Goal: Information Seeking & Learning: Learn about a topic

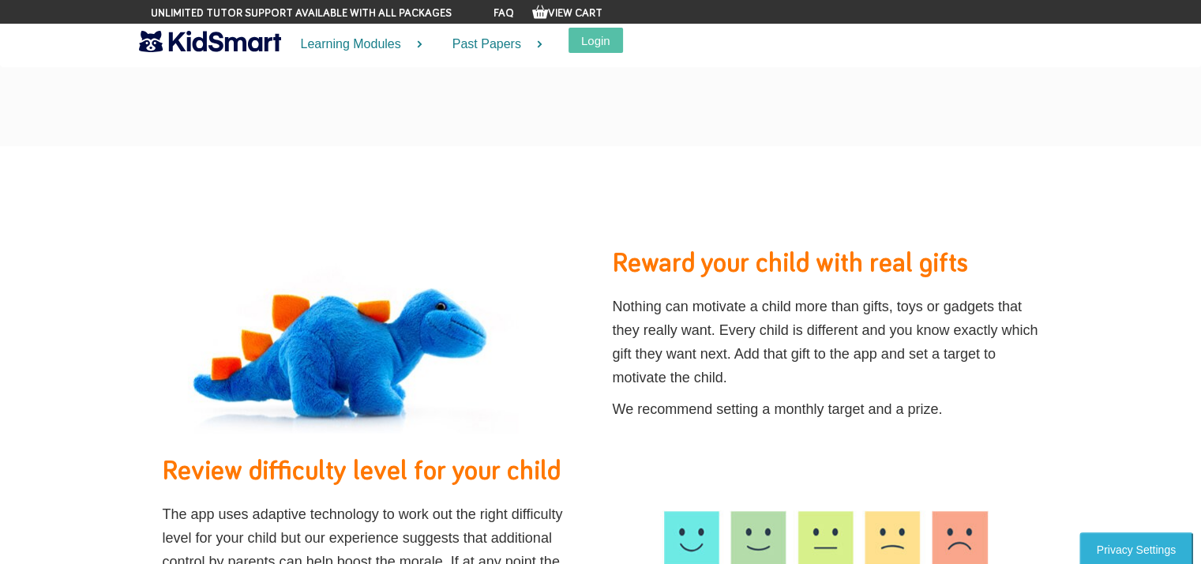
scroll to position [1185, 0]
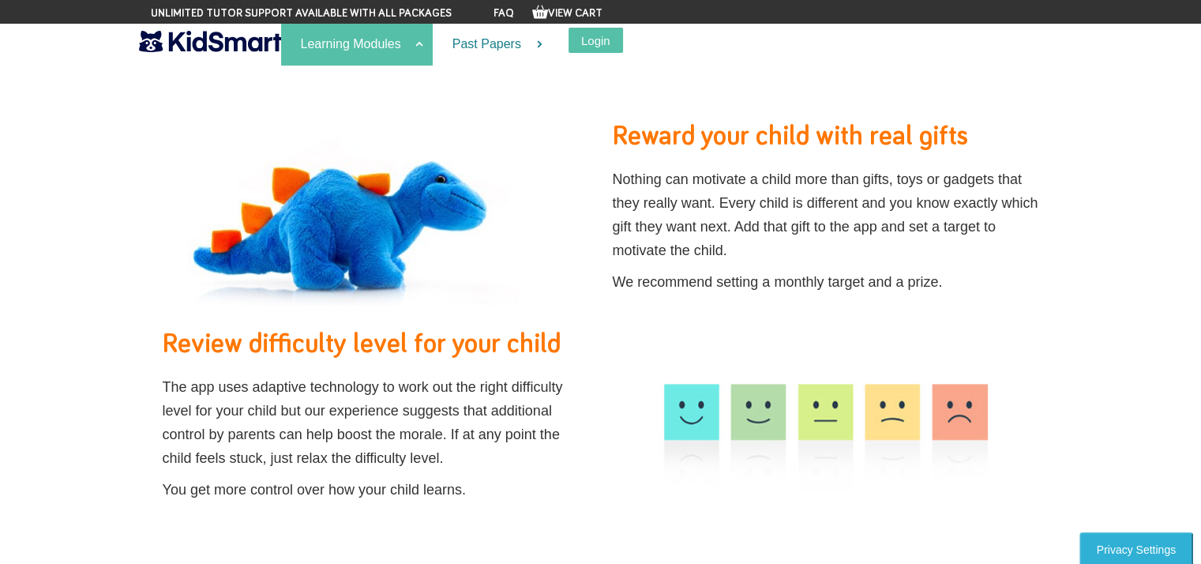
click at [396, 48] on link "Learning Modules" at bounding box center [357, 45] width 152 height 42
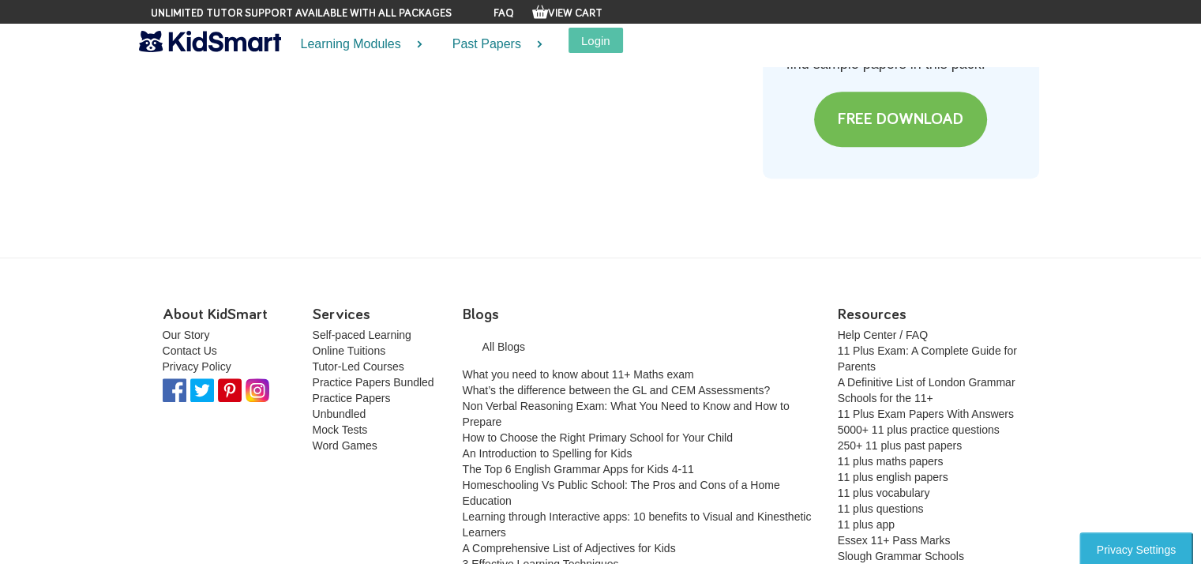
scroll to position [7116, 0]
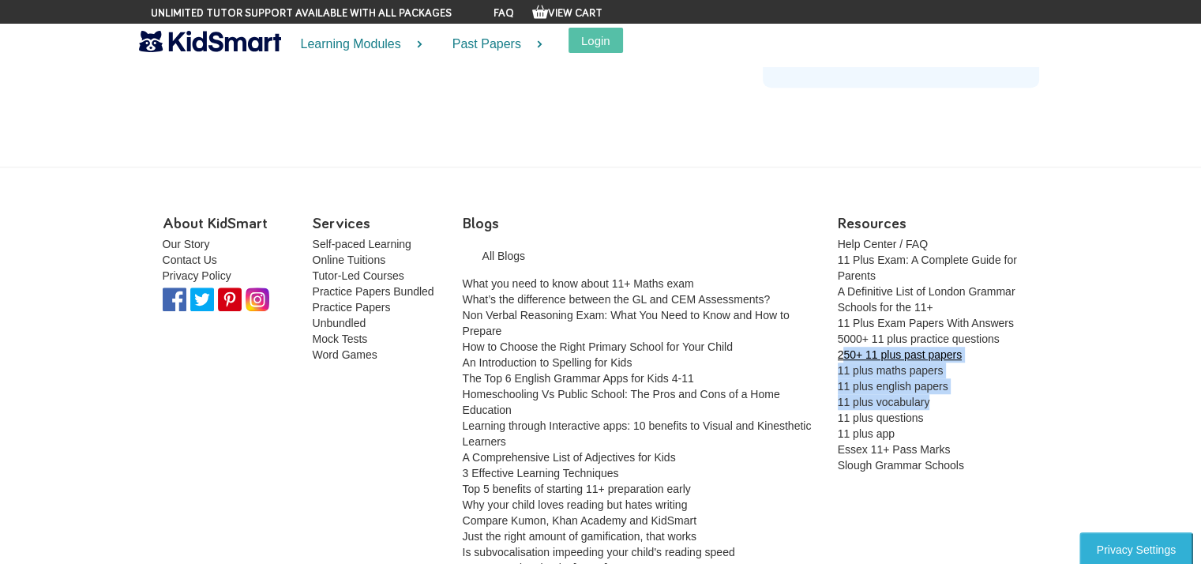
drag, startPoint x: 938, startPoint y: 352, endPoint x: 842, endPoint y: 307, distance: 105.6
click at [842, 236] on ul "Help Center / FAQ 11 Plus Exam: A Complete Guide for Parents A Definitive List …" at bounding box center [938, 236] width 201 height 0
click at [1037, 331] on li "5000+ 11 plus practice questions" at bounding box center [938, 339] width 201 height 16
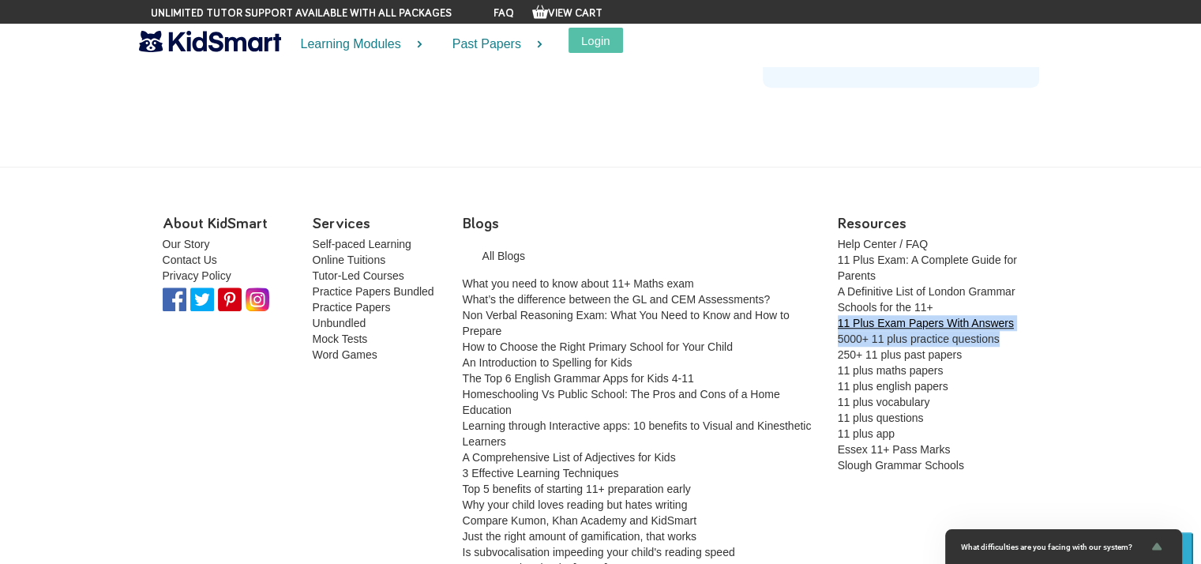
drag, startPoint x: 1015, startPoint y: 287, endPoint x: 837, endPoint y: 278, distance: 177.9
click at [838, 236] on ul "Help Center / FAQ 11 Plus Exam: A Complete Guide for Parents A Definitive List …" at bounding box center [938, 236] width 201 height 0
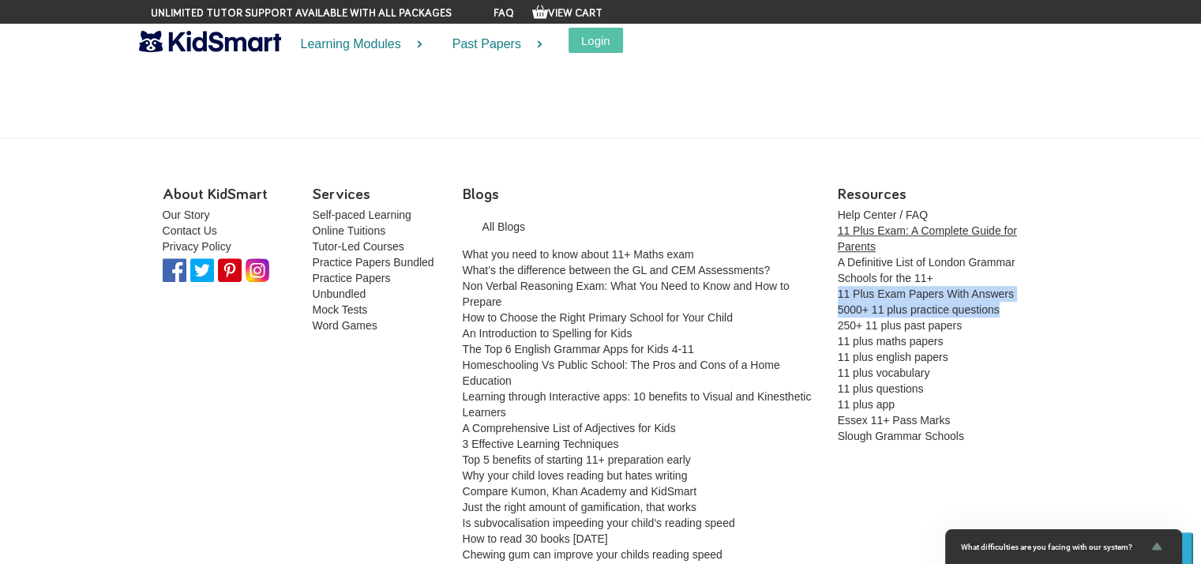
scroll to position [7158, 0]
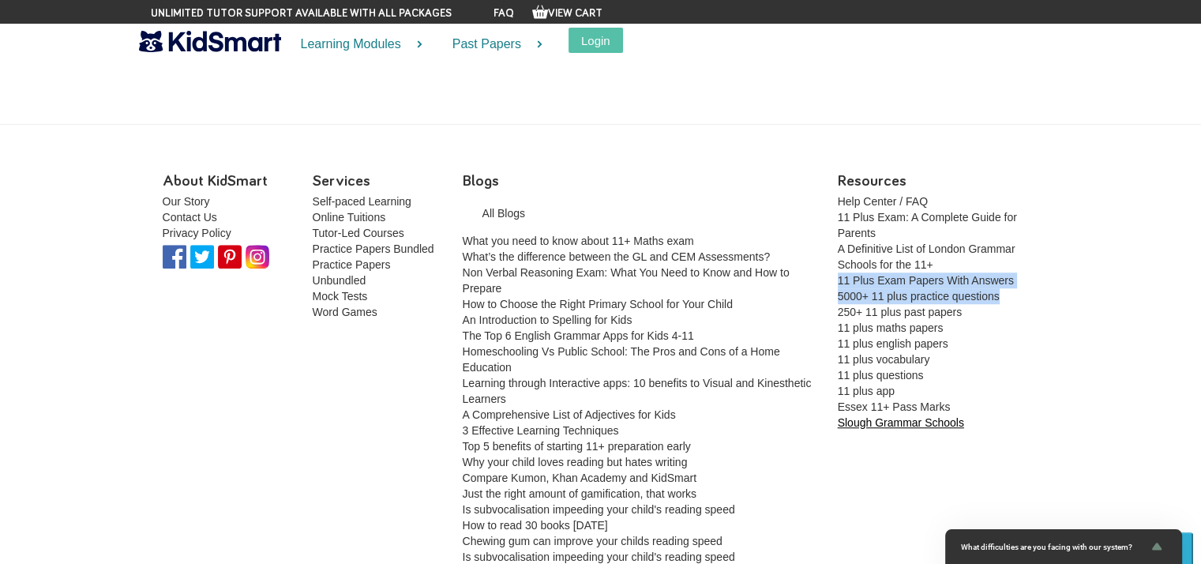
click at [875, 416] on link "Slough Grammar Schools" at bounding box center [901, 422] width 126 height 13
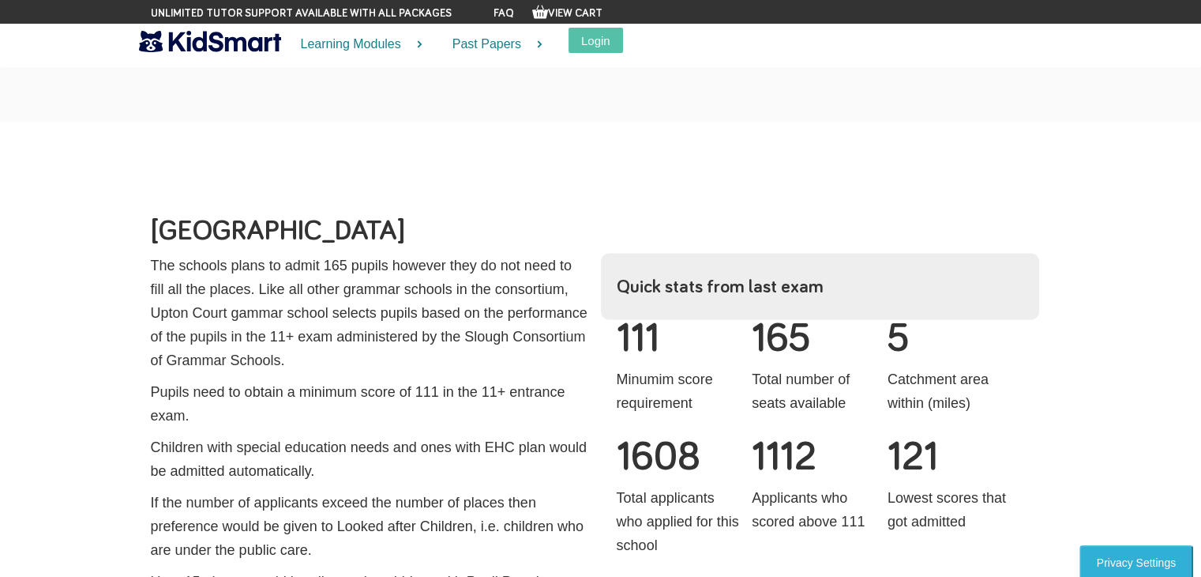
scroll to position [2922, 0]
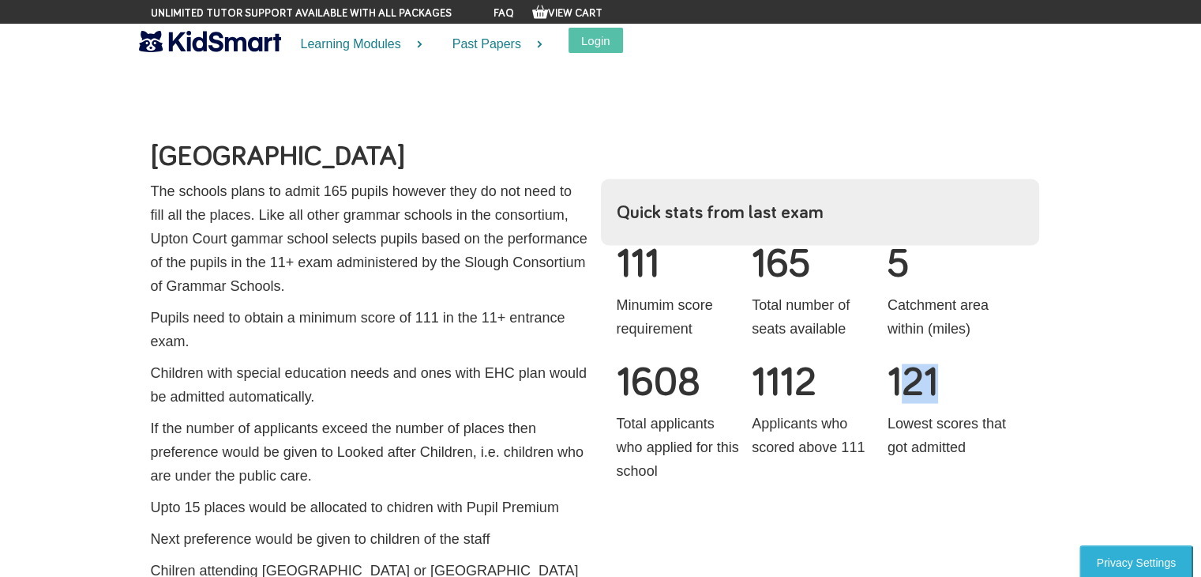
drag, startPoint x: 899, startPoint y: 312, endPoint x: 945, endPoint y: 318, distance: 47.0
click at [945, 363] on h3 "121" at bounding box center [950, 382] width 124 height 39
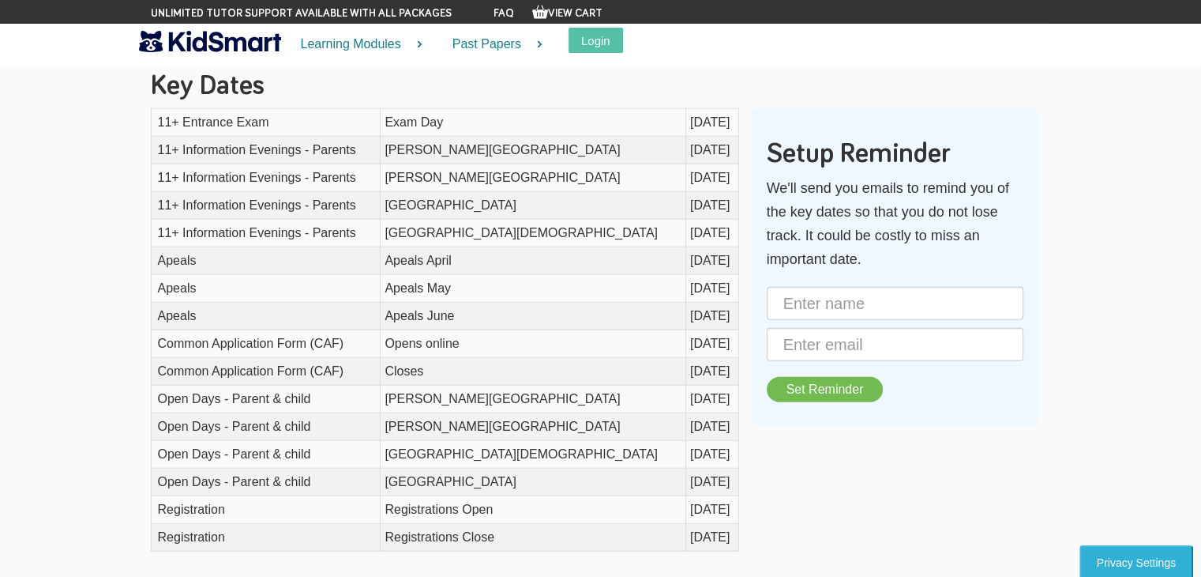
scroll to position [3786, 0]
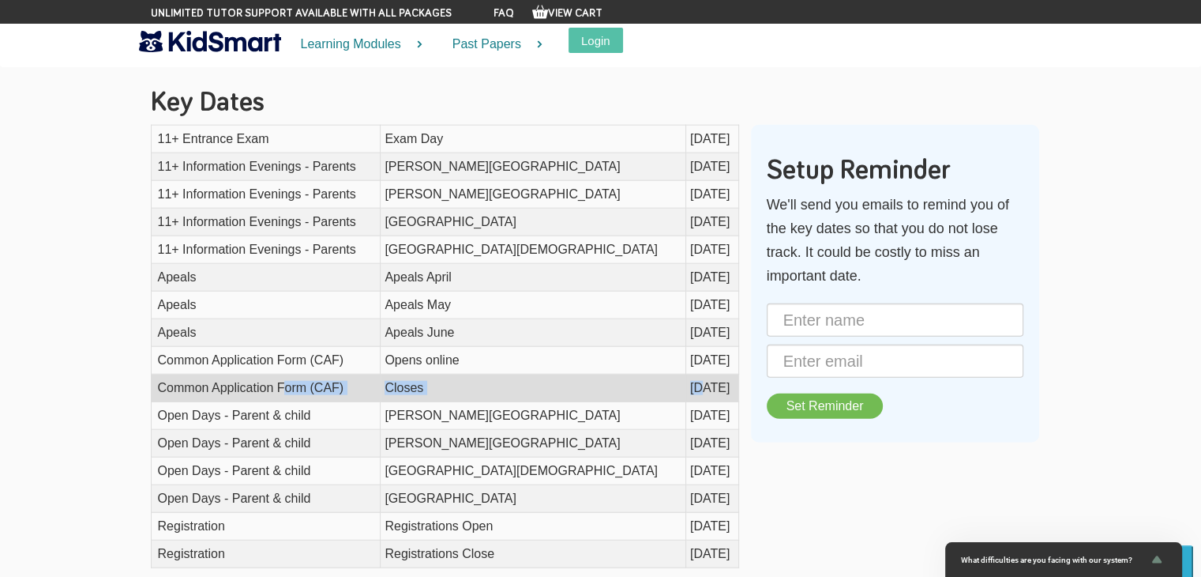
drag, startPoint x: 282, startPoint y: 341, endPoint x: 694, endPoint y: 336, distance: 412.3
click at [662, 374] on tr "Common Application Form (CAF) Closes October 25" at bounding box center [445, 388] width 588 height 28
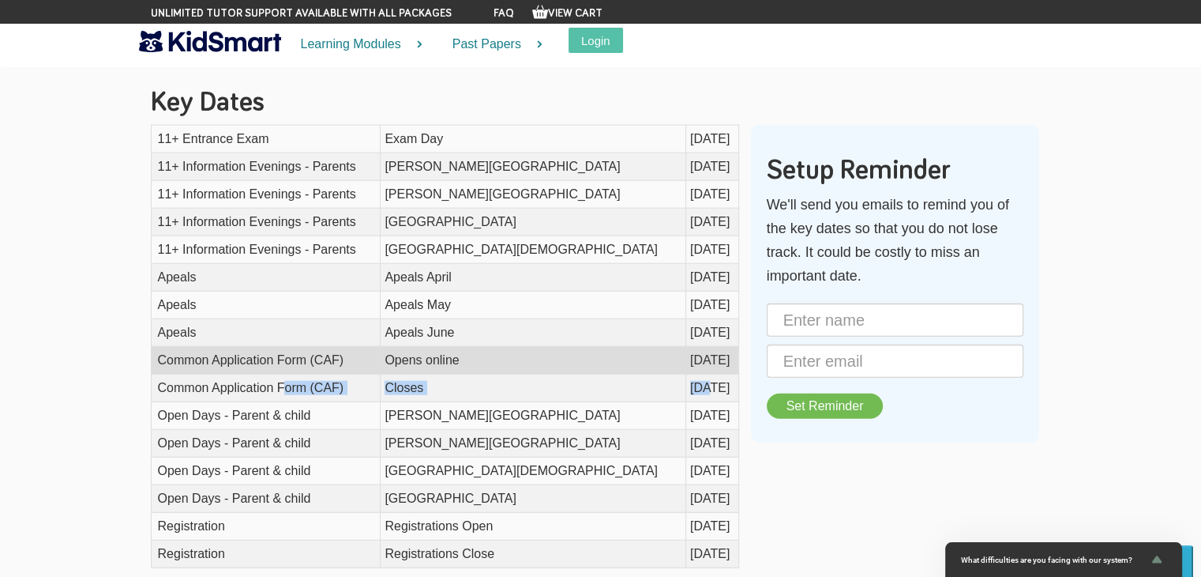
drag, startPoint x: 723, startPoint y: 320, endPoint x: 201, endPoint y: 317, distance: 522.1
click at [201, 347] on tr "Common Application Form (CAF) Opens online September 25" at bounding box center [445, 361] width 588 height 28
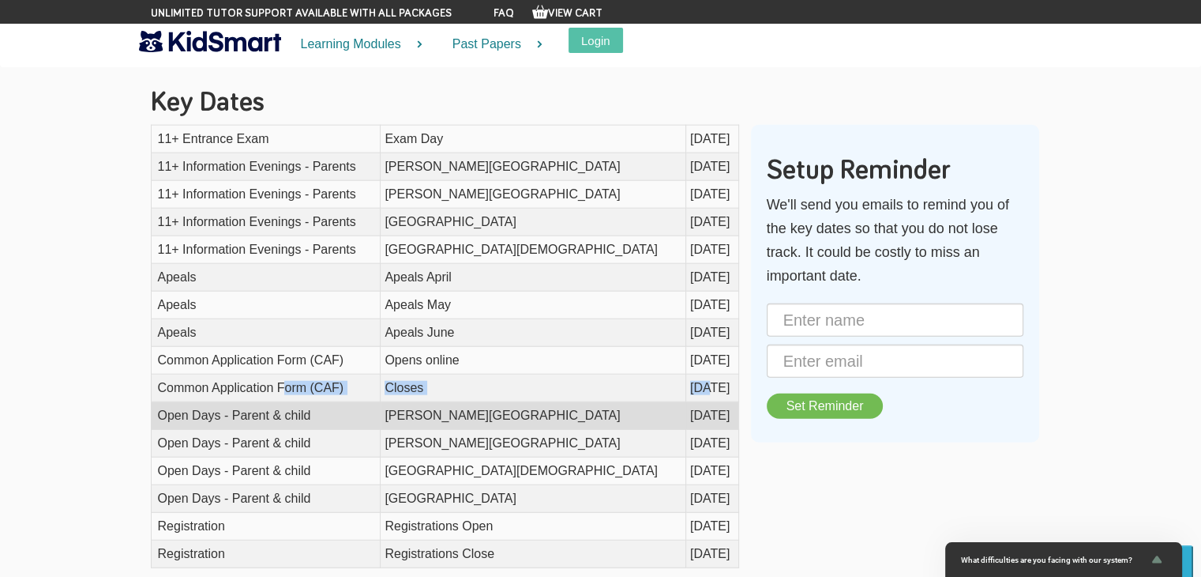
drag, startPoint x: 730, startPoint y: 370, endPoint x: 156, endPoint y: 365, distance: 573.4
click at [156, 402] on tr "Open Days - Parent & child Herschel Grammar School September 25" at bounding box center [445, 416] width 588 height 28
drag, startPoint x: 729, startPoint y: 453, endPoint x: 303, endPoint y: 357, distance: 436.3
click at [192, 374] on tbody "11+ Entrance Exam Exam Day September 25 11+ Information Evenings - Parents Hers…" at bounding box center [445, 347] width 588 height 442
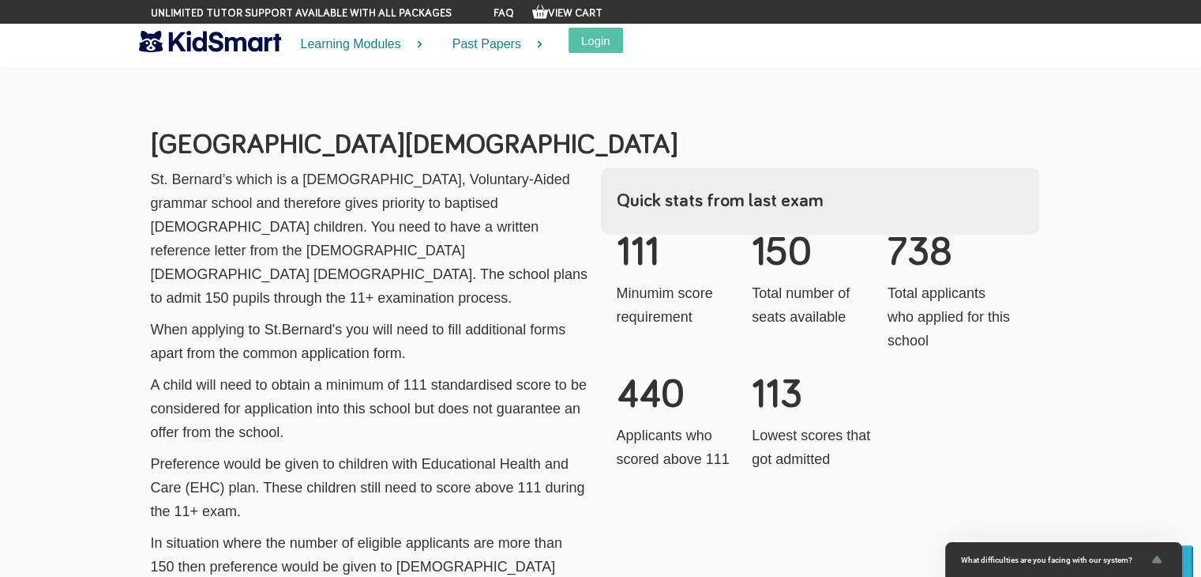
scroll to position [2200, 0]
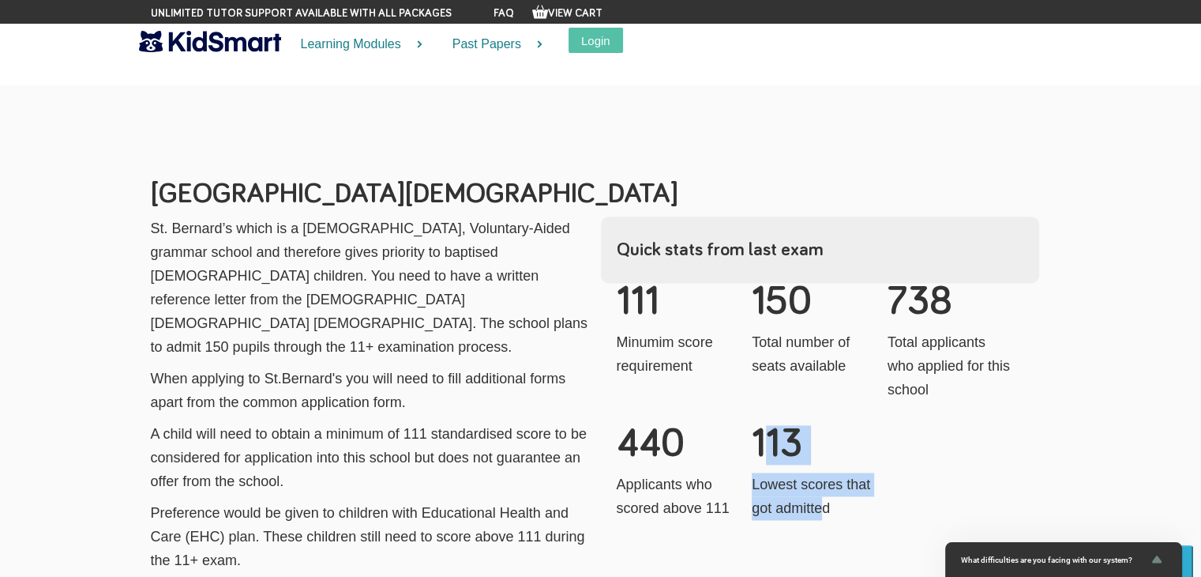
drag, startPoint x: 762, startPoint y: 396, endPoint x: 821, endPoint y: 462, distance: 88.4
click at [821, 462] on div "113 Lowest scores that got admitted" at bounding box center [820, 468] width 136 height 118
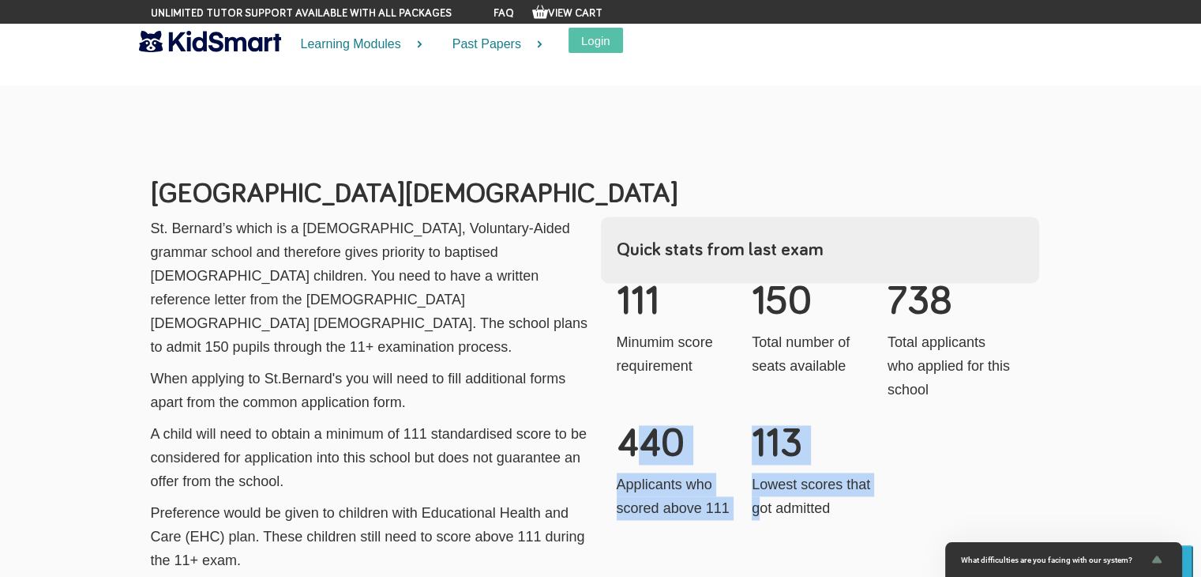
drag, startPoint x: 635, startPoint y: 402, endPoint x: 758, endPoint y: 458, distance: 135.4
click at [758, 267] on div "111 Minumim score requirement 150 Total number of seats available 738 Total app…" at bounding box center [820, 267] width 407 height 0
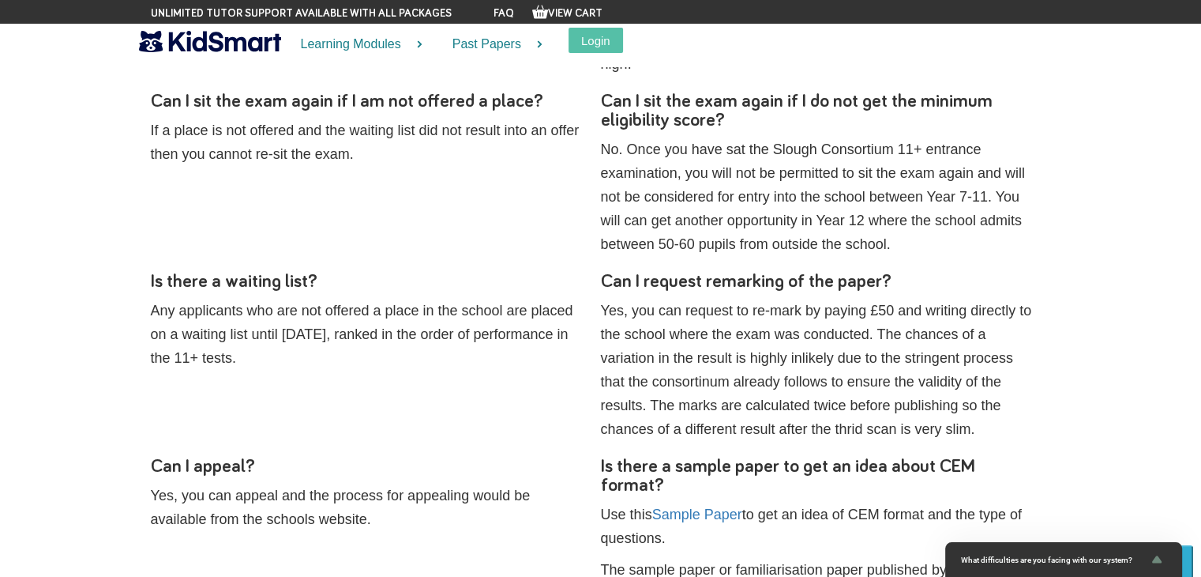
scroll to position [4807, 0]
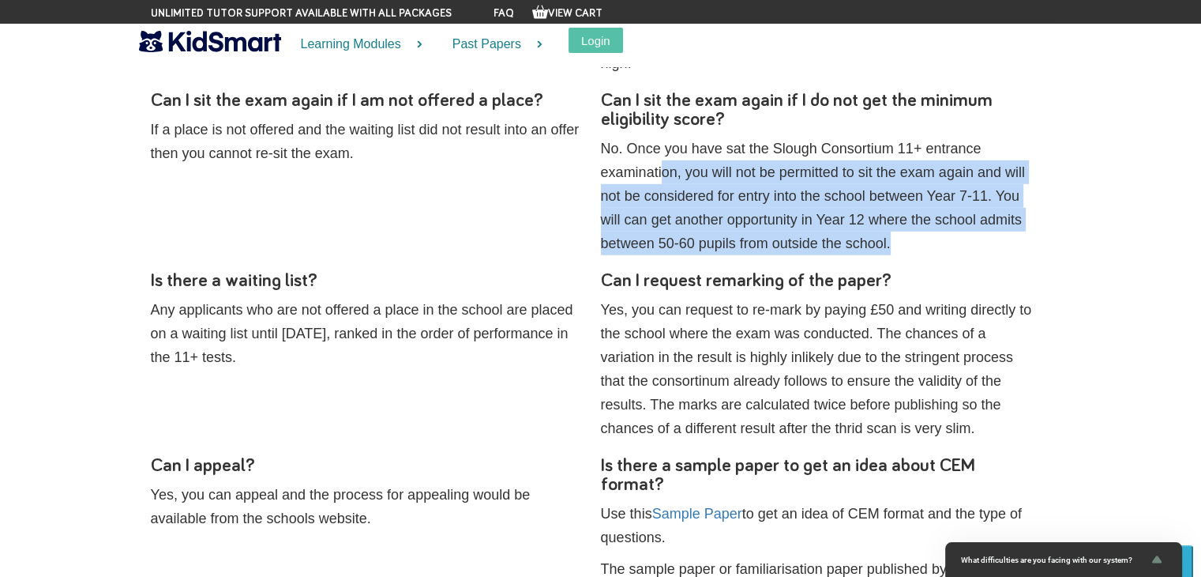
drag, startPoint x: 900, startPoint y: 190, endPoint x: 661, endPoint y: 126, distance: 247.7
click at [661, 137] on p "No. Once you have sat the Slough Consortium 11+ entrance examination, you will …" at bounding box center [820, 196] width 438 height 118
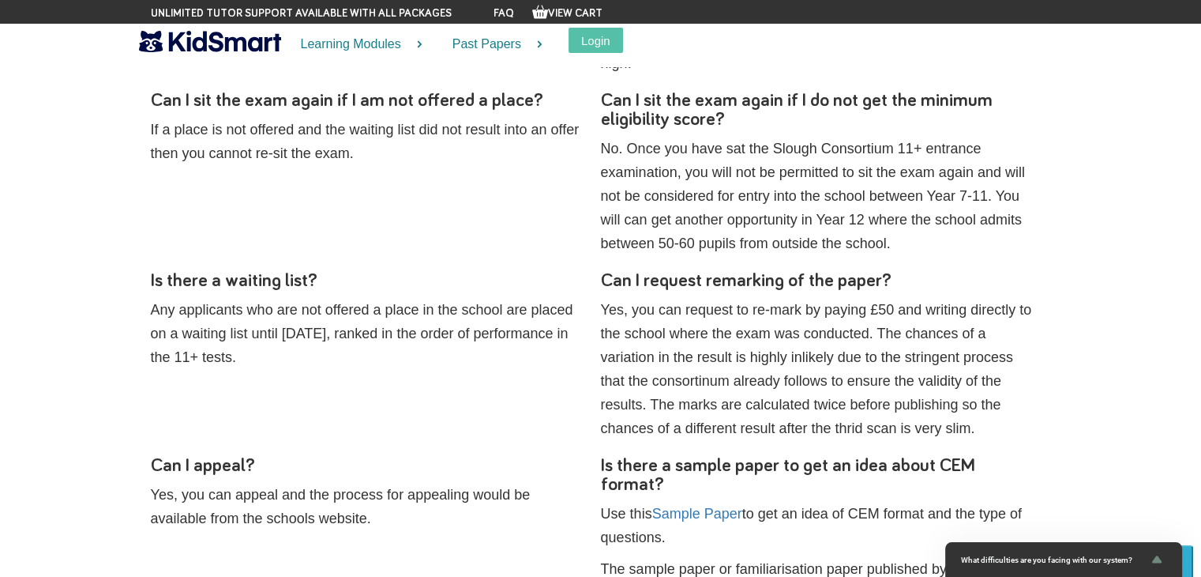
click at [648, 137] on p "No. Once you have sat the Slough Consortium 11+ entrance examination, you will …" at bounding box center [820, 196] width 438 height 118
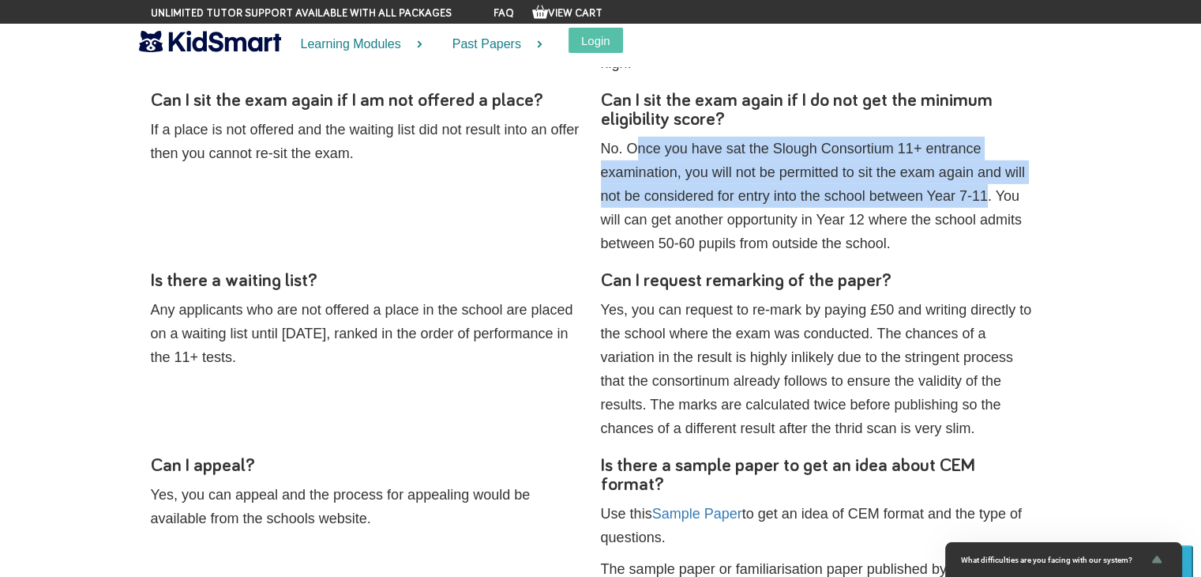
drag, startPoint x: 641, startPoint y: 102, endPoint x: 986, endPoint y: 149, distance: 348.4
click at [987, 148] on p "No. Once you have sat the Slough Consortium 11+ entrance examination, you will …" at bounding box center [820, 196] width 438 height 118
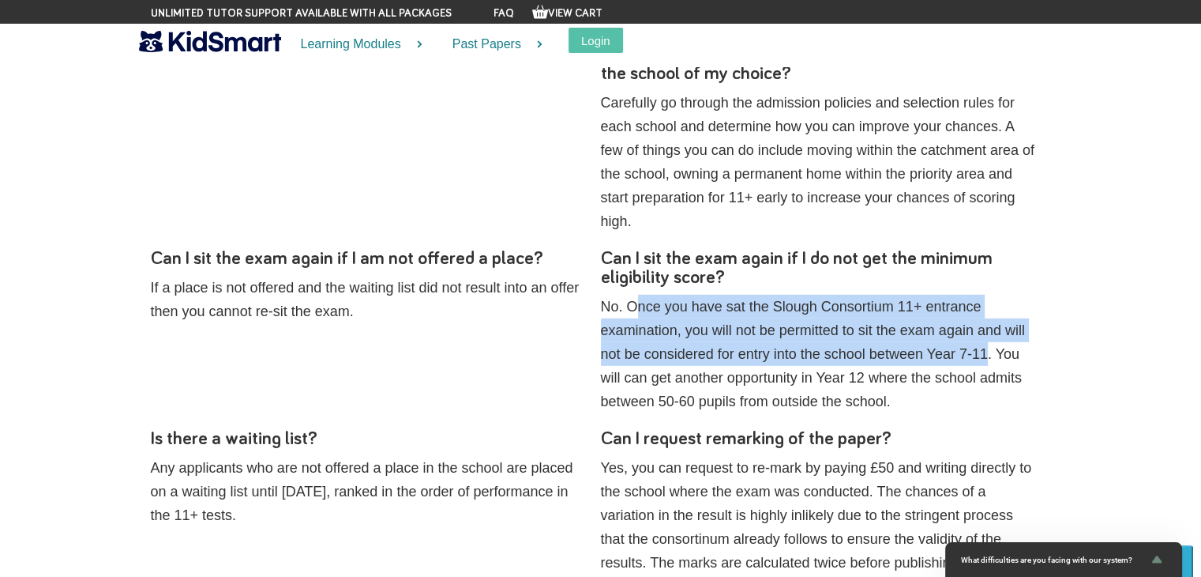
scroll to position [4728, 0]
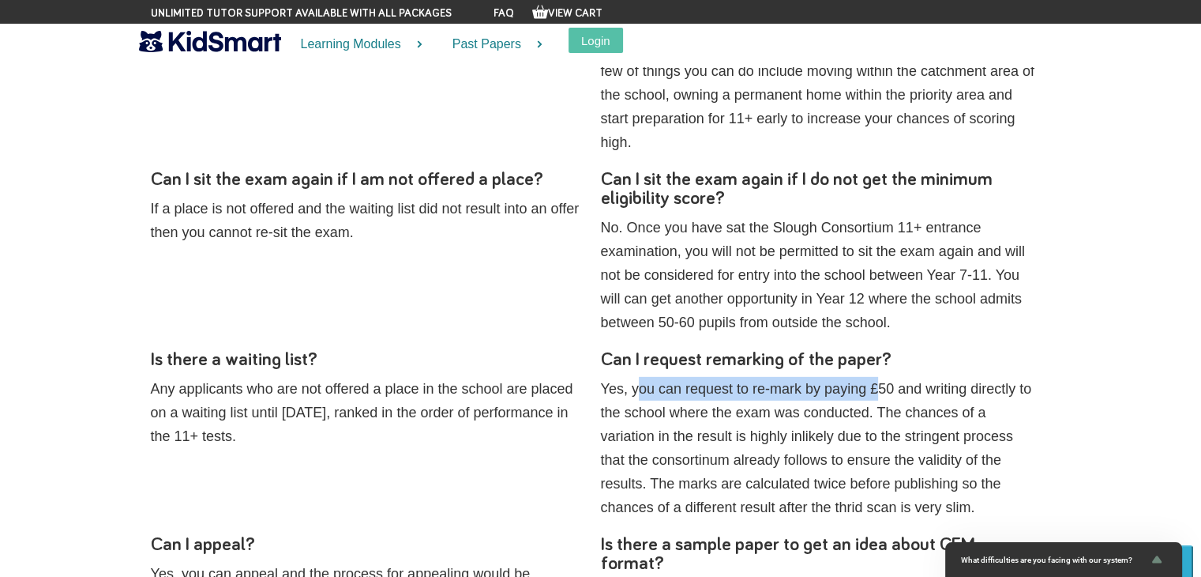
drag, startPoint x: 639, startPoint y: 347, endPoint x: 881, endPoint y: 339, distance: 241.8
click at [881, 377] on p "Yes, you can request to re-mark by paying £50 and writing directly to the schoo…" at bounding box center [820, 448] width 438 height 142
drag, startPoint x: 837, startPoint y: 368, endPoint x: 701, endPoint y: 351, distance: 136.9
click at [701, 377] on p "Yes, you can request to re-mark by paying £50 and writing directly to the schoo…" at bounding box center [820, 448] width 438 height 142
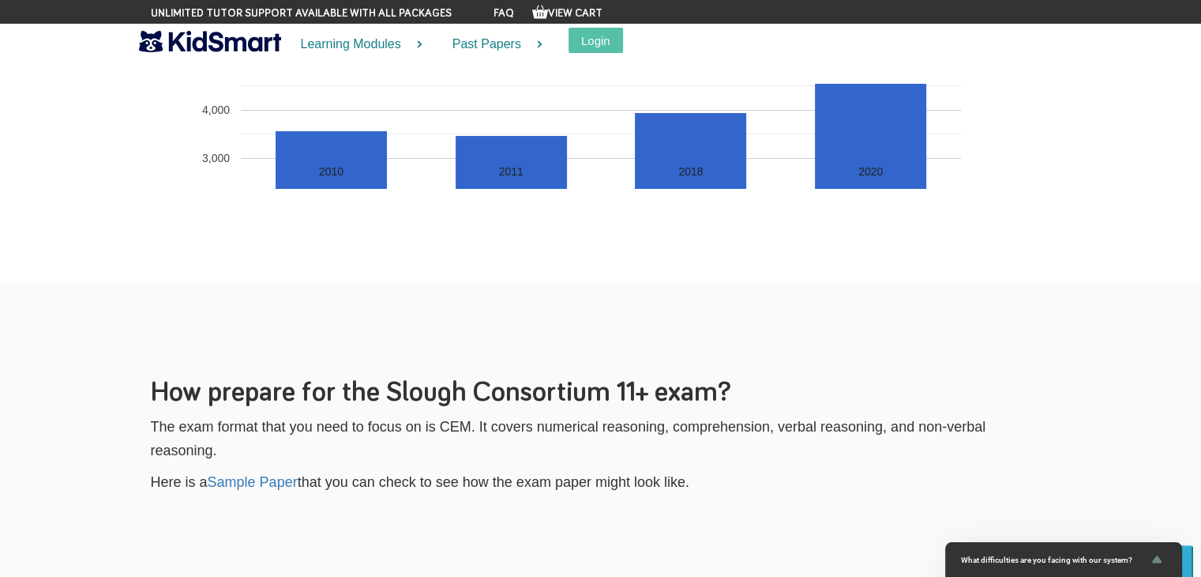
scroll to position [6229, 0]
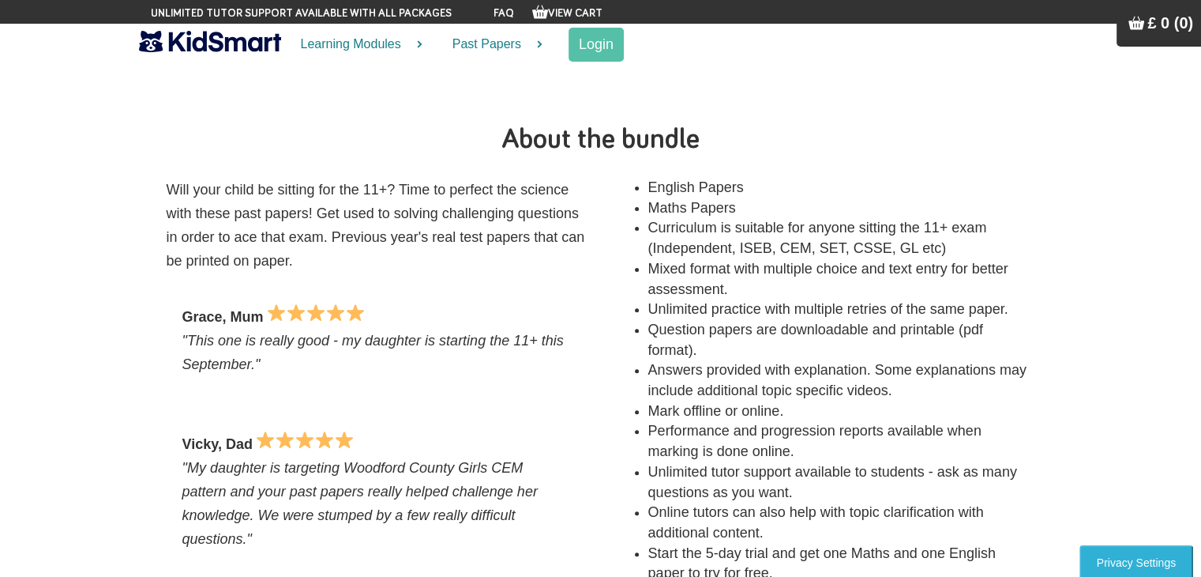
scroll to position [237, 0]
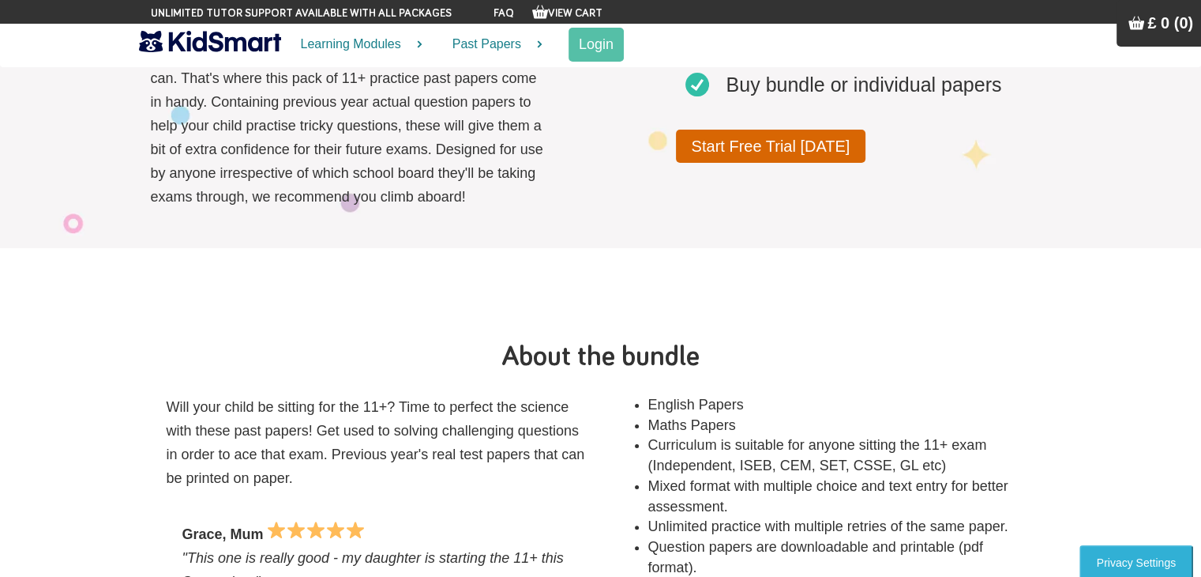
click at [763, 147] on link "Start Free Trial Today" at bounding box center [771, 146] width 190 height 33
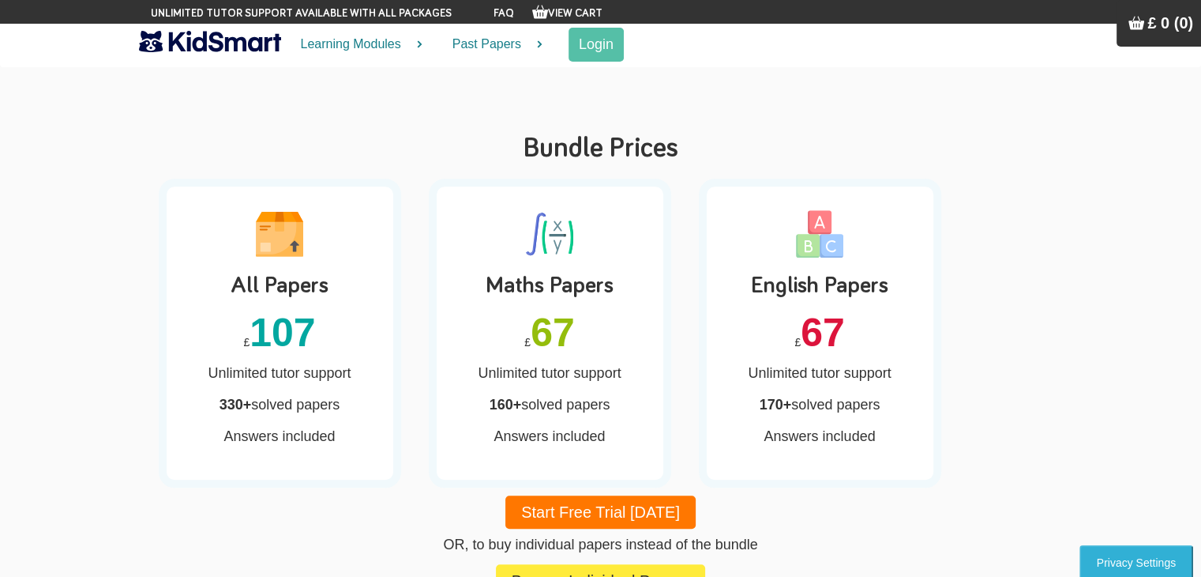
scroll to position [1339, 0]
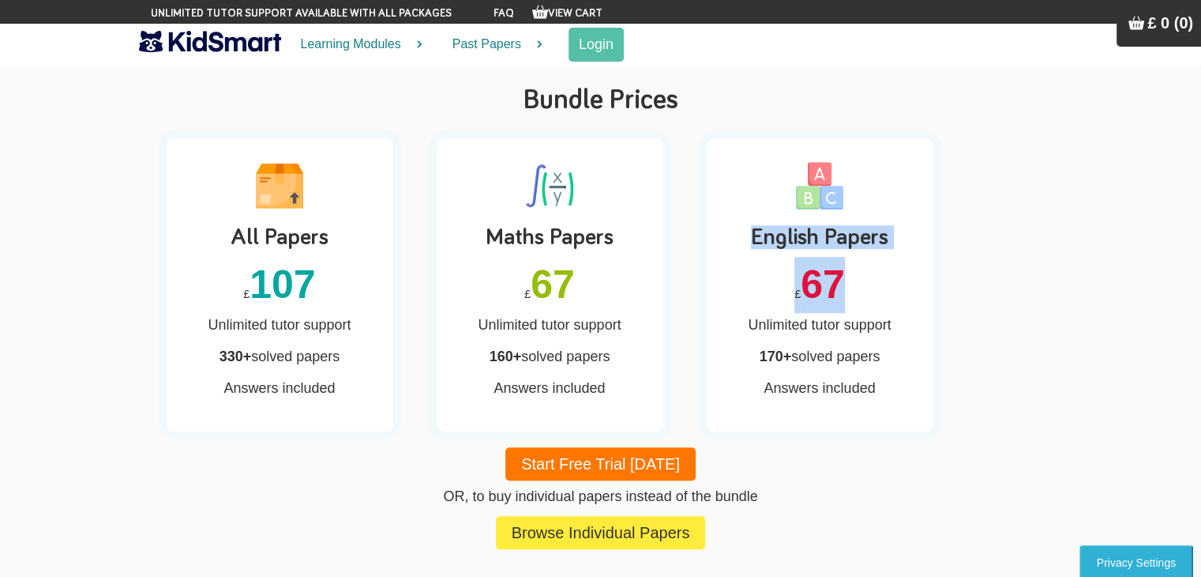
drag, startPoint x: 753, startPoint y: 238, endPoint x: 837, endPoint y: 320, distance: 117.9
click at [870, 272] on div "English Papers £ 67 Unlimited tutor support 170+ solved papers Answers included" at bounding box center [820, 284] width 242 height 309
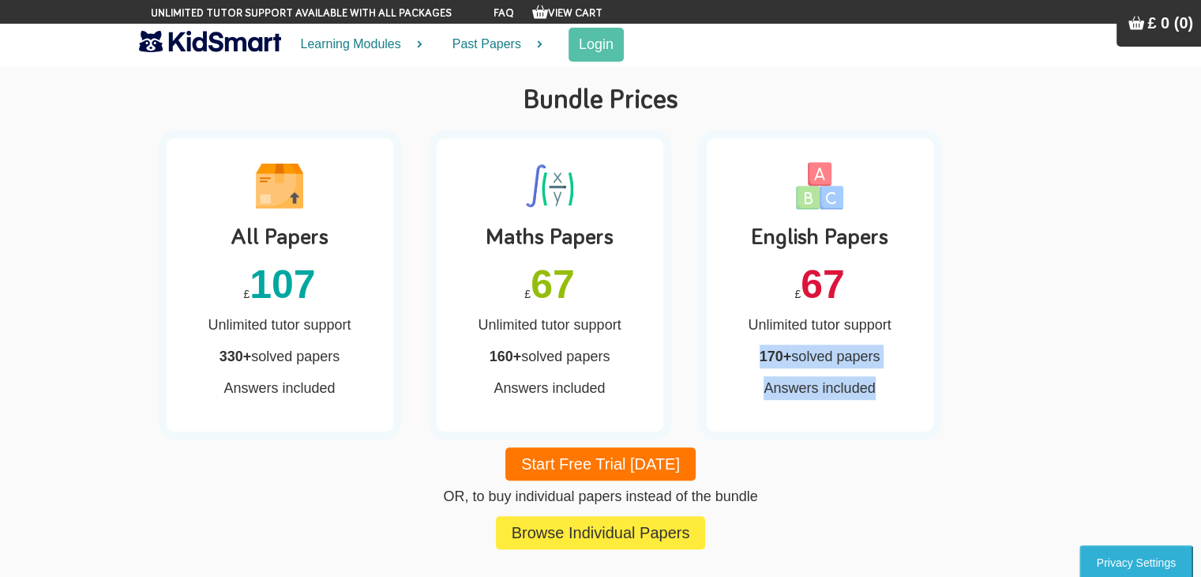
drag, startPoint x: 759, startPoint y: 353, endPoint x: 878, endPoint y: 382, distance: 122.8
click at [878, 382] on div "English Papers £ 67 Unlimited tutor support 170+ solved papers Answers included" at bounding box center [820, 284] width 242 height 309
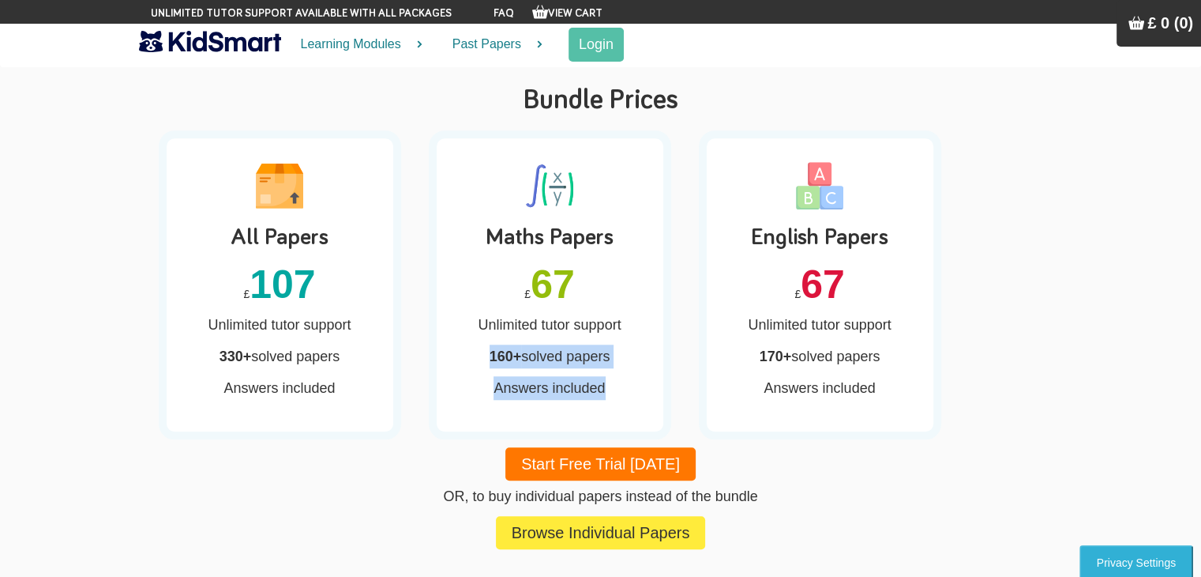
drag, startPoint x: 488, startPoint y: 355, endPoint x: 600, endPoint y: 370, distance: 113.2
click at [603, 372] on div "Maths Papers £ 67 Unlimited tutor support 160+ solved papers Answers included" at bounding box center [550, 284] width 242 height 309
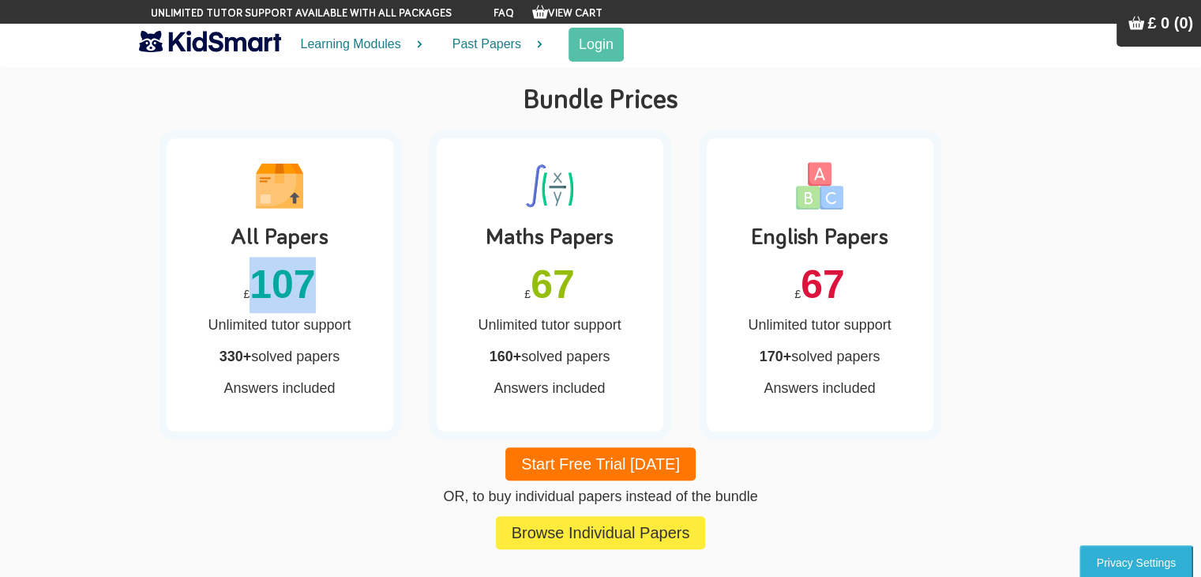
drag, startPoint x: 258, startPoint y: 297, endPoint x: 314, endPoint y: 298, distance: 55.3
click at [314, 298] on span "107" at bounding box center [283, 284] width 66 height 44
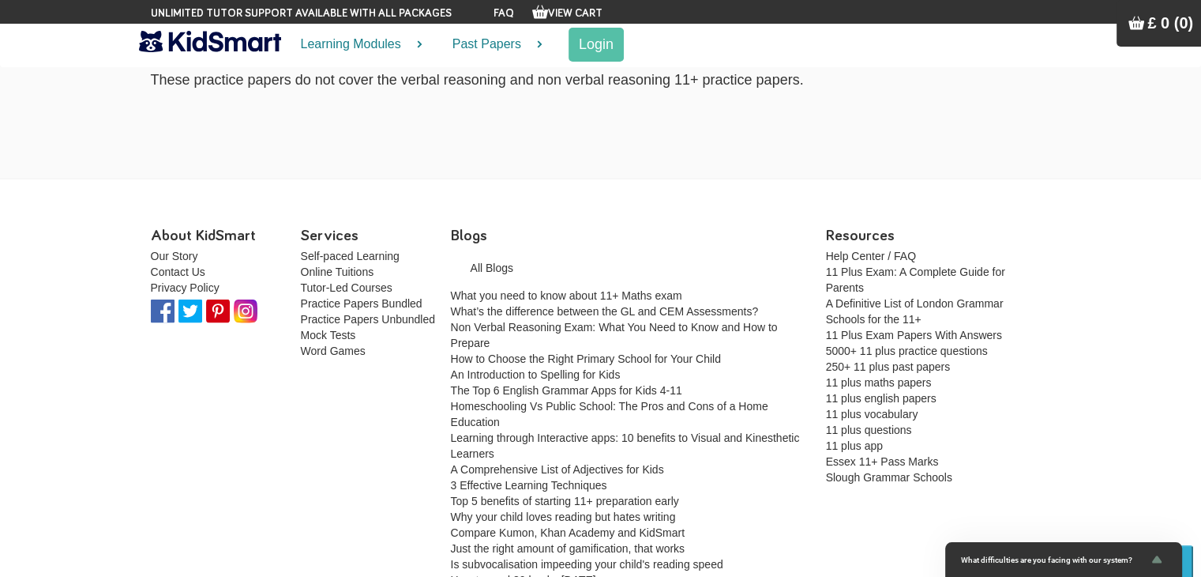
scroll to position [3032, 0]
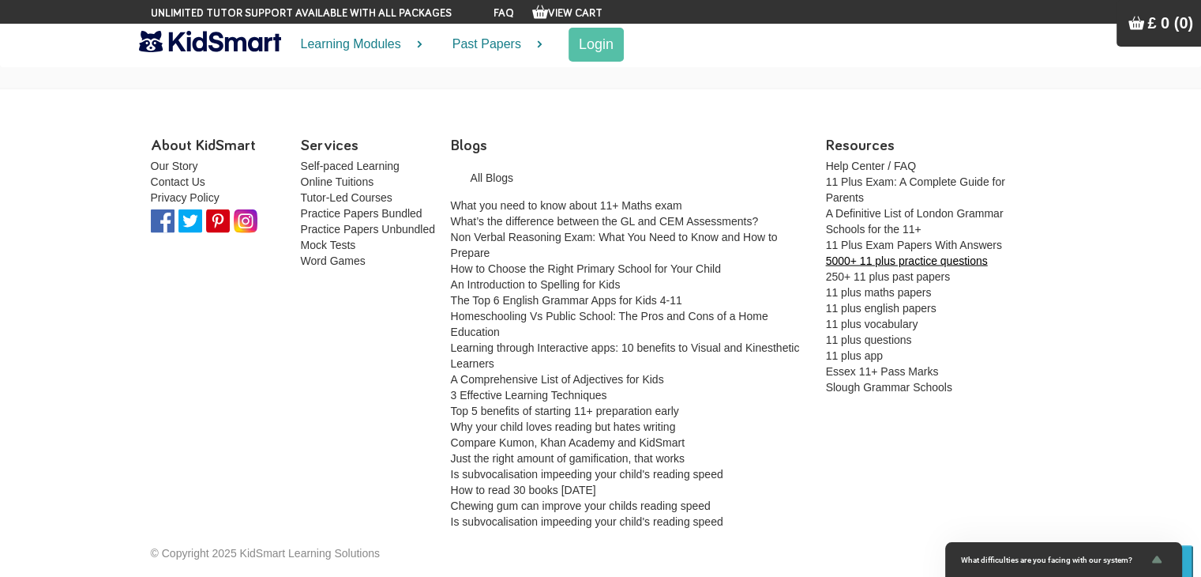
click at [931, 260] on link "5000+ 11 plus practice questions" at bounding box center [907, 260] width 162 height 13
click at [932, 244] on link "11 Plus Exam Papers With Answers" at bounding box center [914, 245] width 176 height 13
click at [908, 270] on link "250+ 11 plus past papers" at bounding box center [888, 276] width 125 height 13
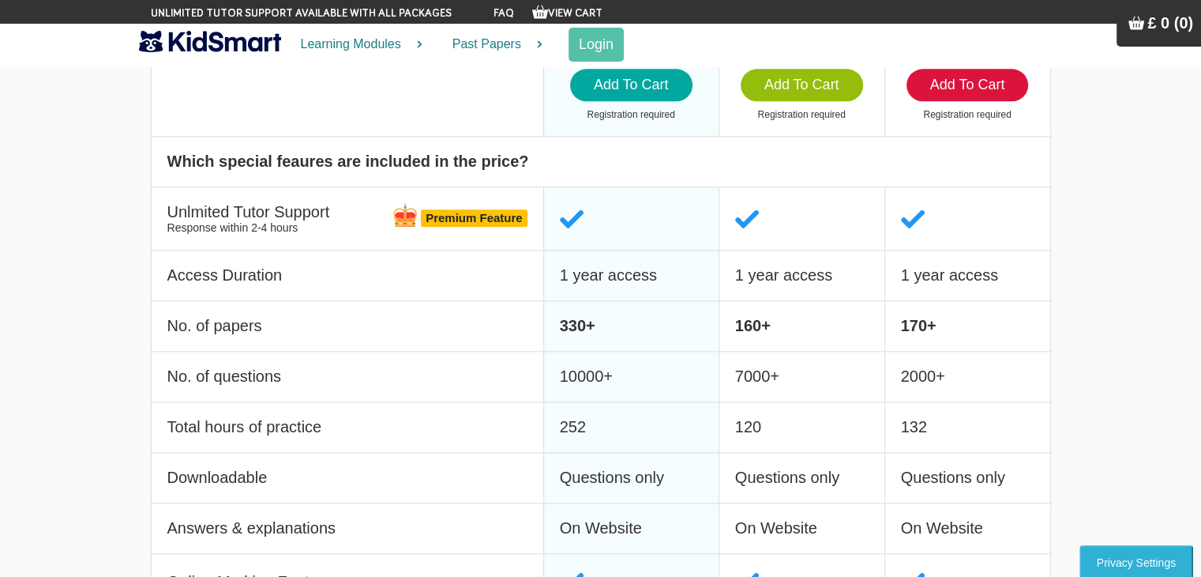
scroll to position [1975, 0]
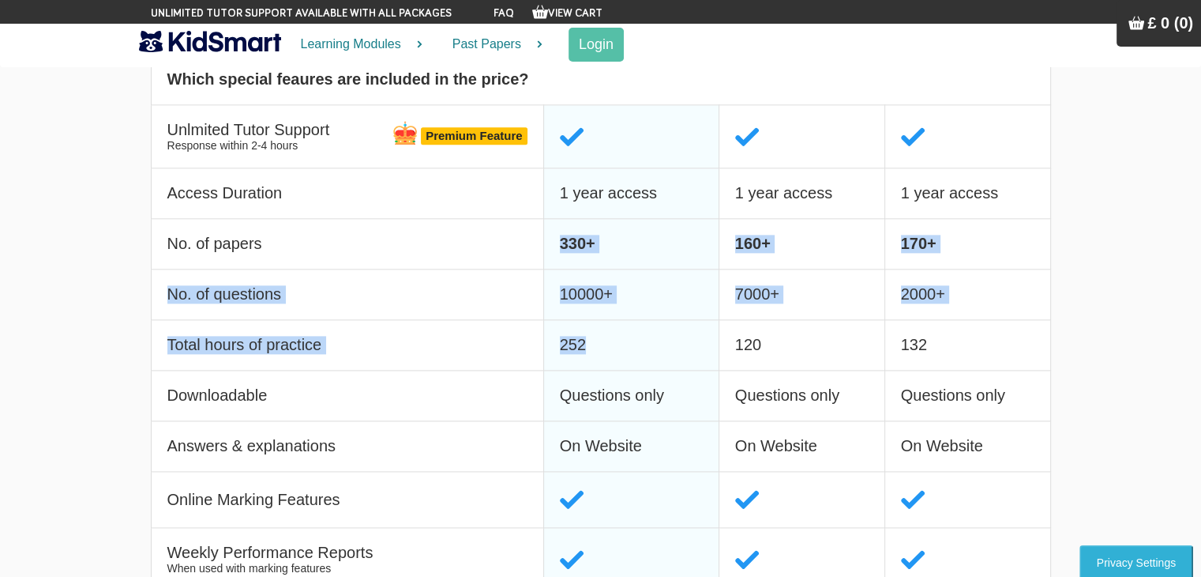
drag, startPoint x: 558, startPoint y: 254, endPoint x: 613, endPoint y: 350, distance: 110.4
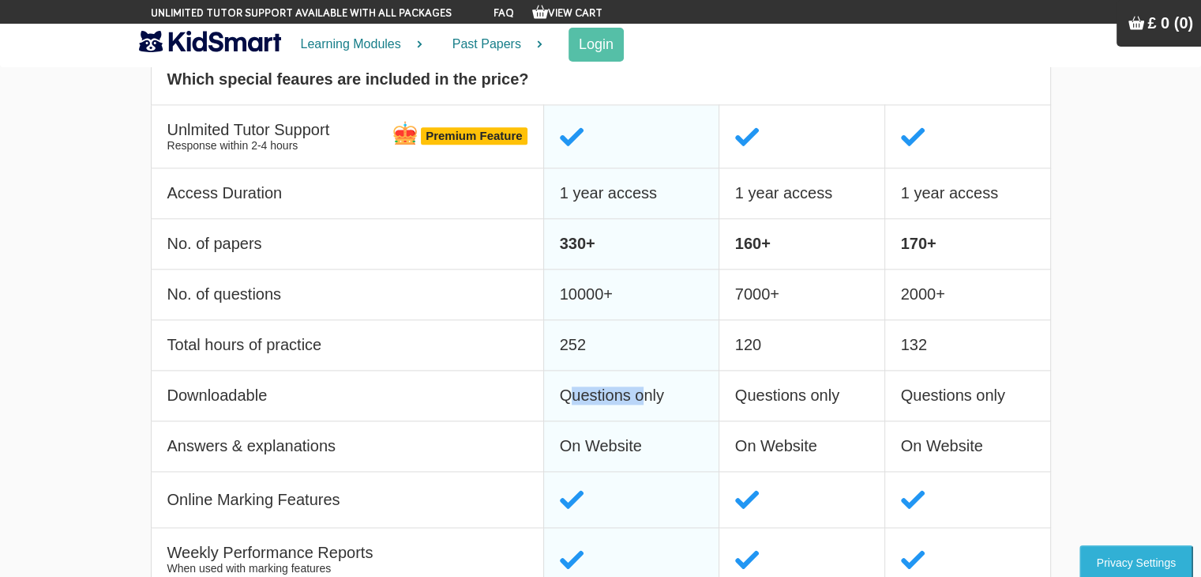
drag, startPoint x: 572, startPoint y: 402, endPoint x: 644, endPoint y: 401, distance: 71.9
click at [644, 401] on td "Questions only" at bounding box center [630, 395] width 175 height 51
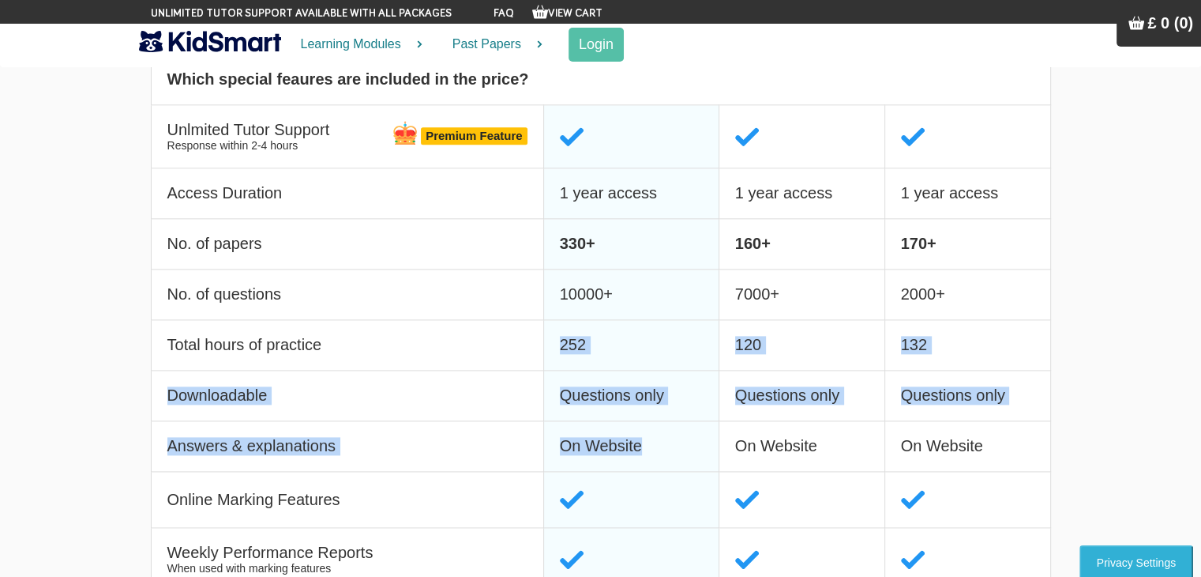
drag, startPoint x: 648, startPoint y: 453, endPoint x: 505, endPoint y: 344, distance: 180.3
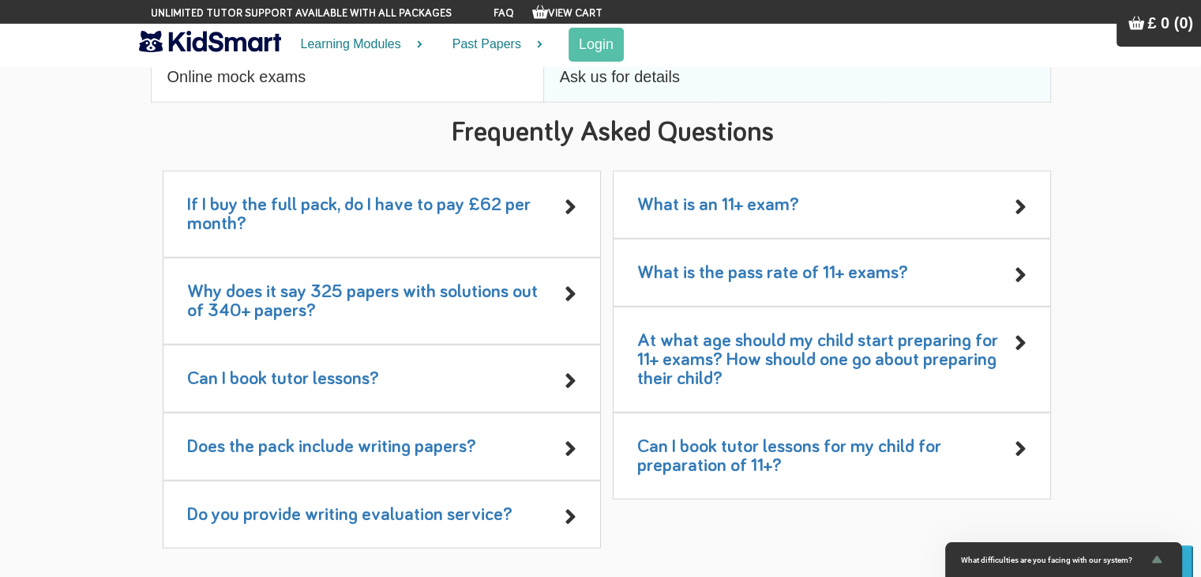
scroll to position [4344, 0]
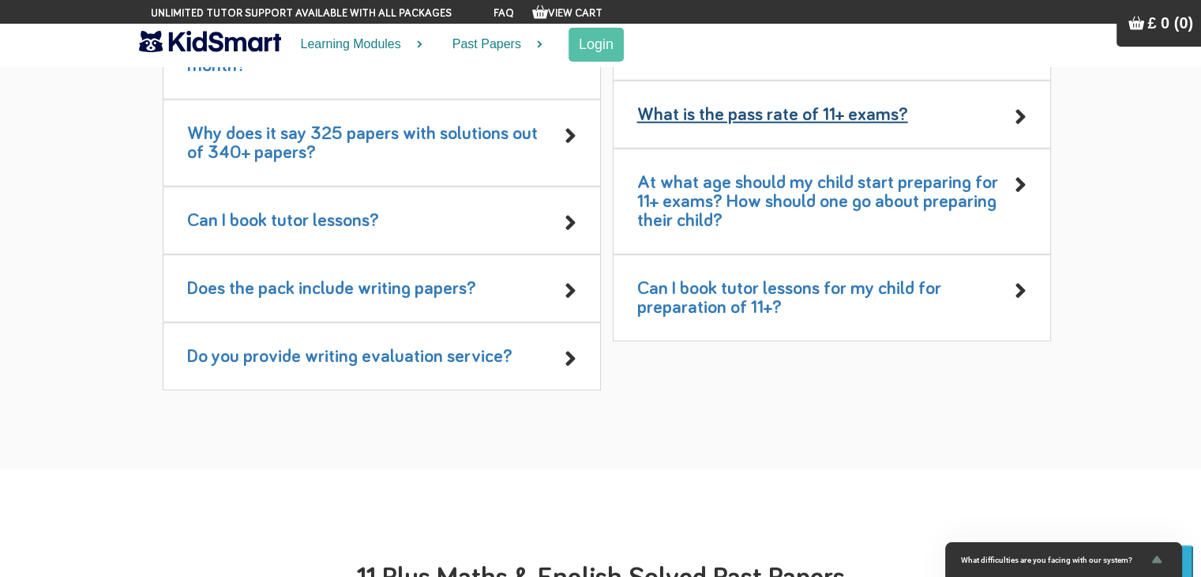
click at [802, 115] on link "What is the pass rate of 11+ exams?" at bounding box center [772, 114] width 271 height 19
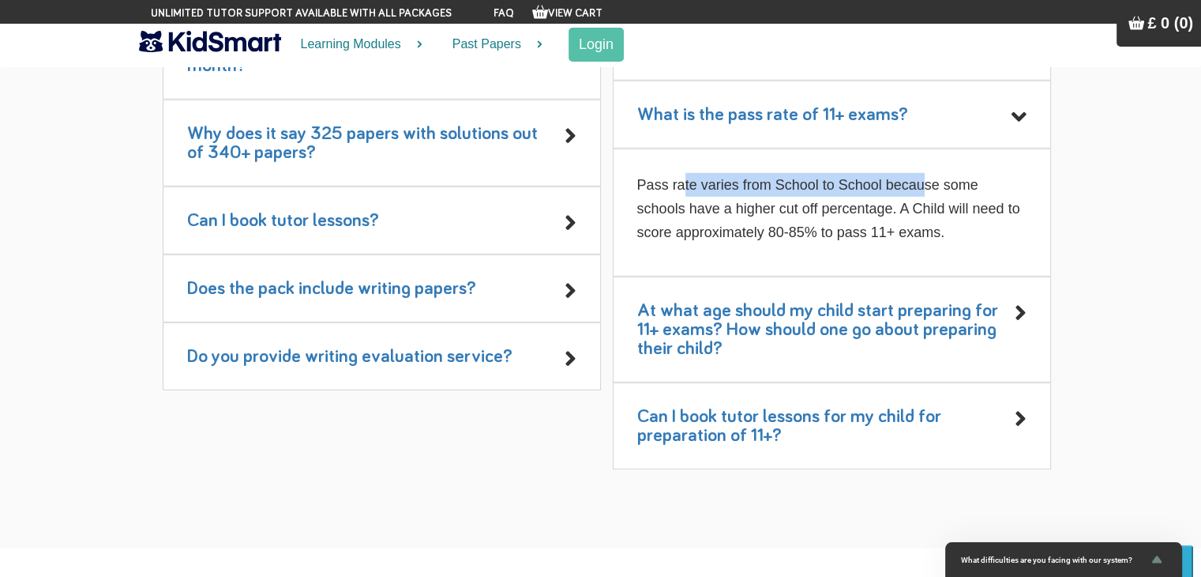
drag, startPoint x: 682, startPoint y: 186, endPoint x: 921, endPoint y: 190, distance: 239.4
click at [921, 190] on span "Pass rate varies from School to School because some schools have a higher cut o…" at bounding box center [828, 208] width 383 height 63
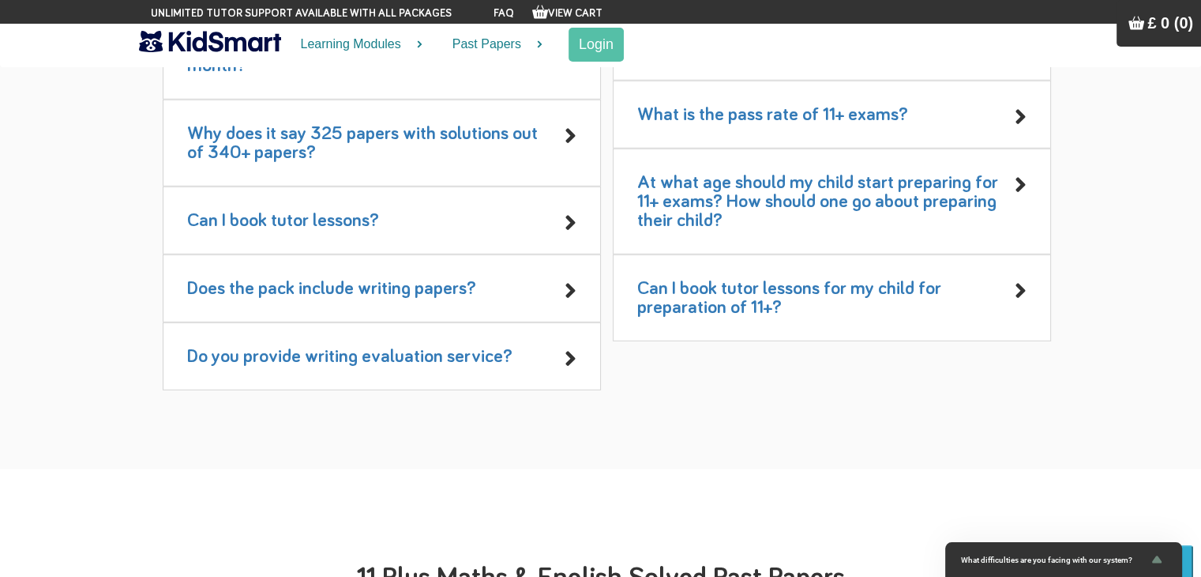
click at [804, 132] on div "What is the pass rate of 11+ exams?" at bounding box center [832, 115] width 438 height 68
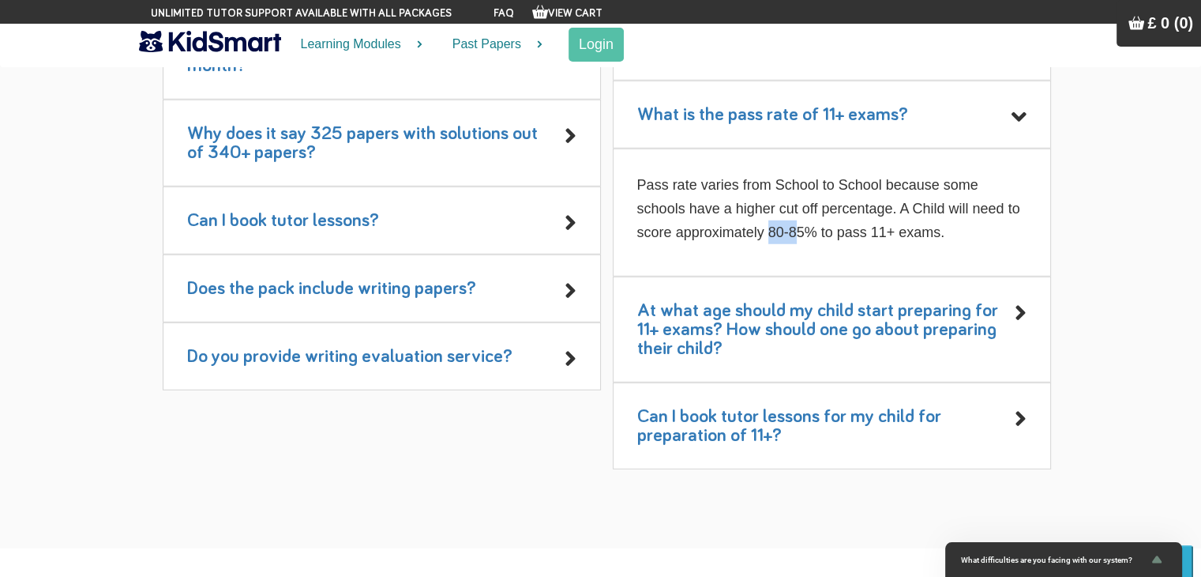
drag, startPoint x: 769, startPoint y: 238, endPoint x: 798, endPoint y: 239, distance: 28.4
click at [798, 239] on span "Pass rate varies from School to School because some schools have a higher cut o…" at bounding box center [828, 208] width 383 height 63
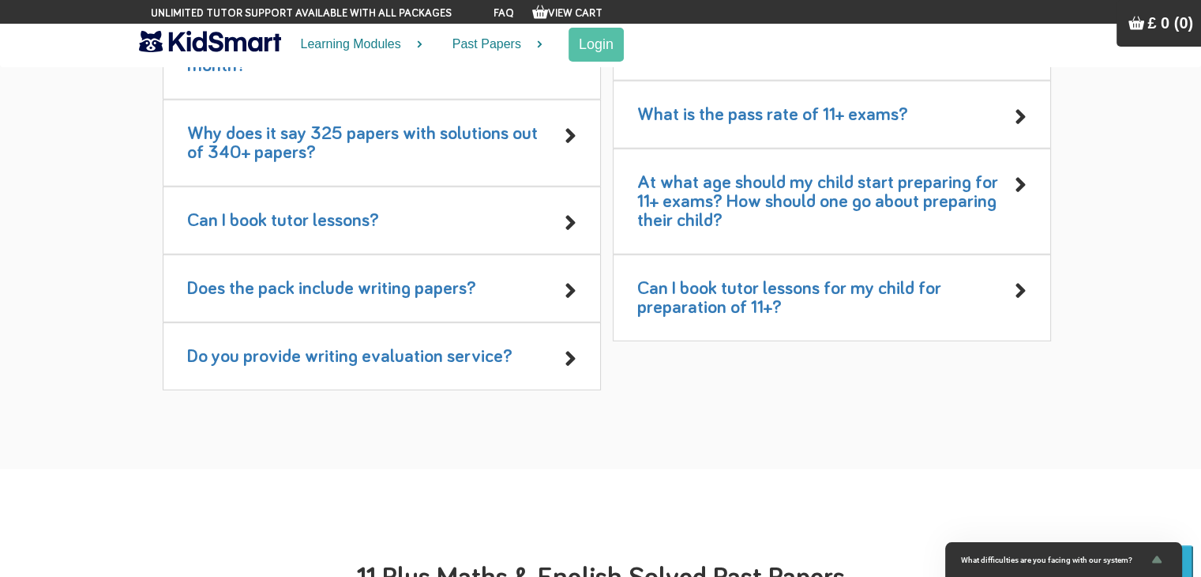
click at [859, 130] on div "What is the pass rate of 11+ exams?" at bounding box center [832, 115] width 438 height 68
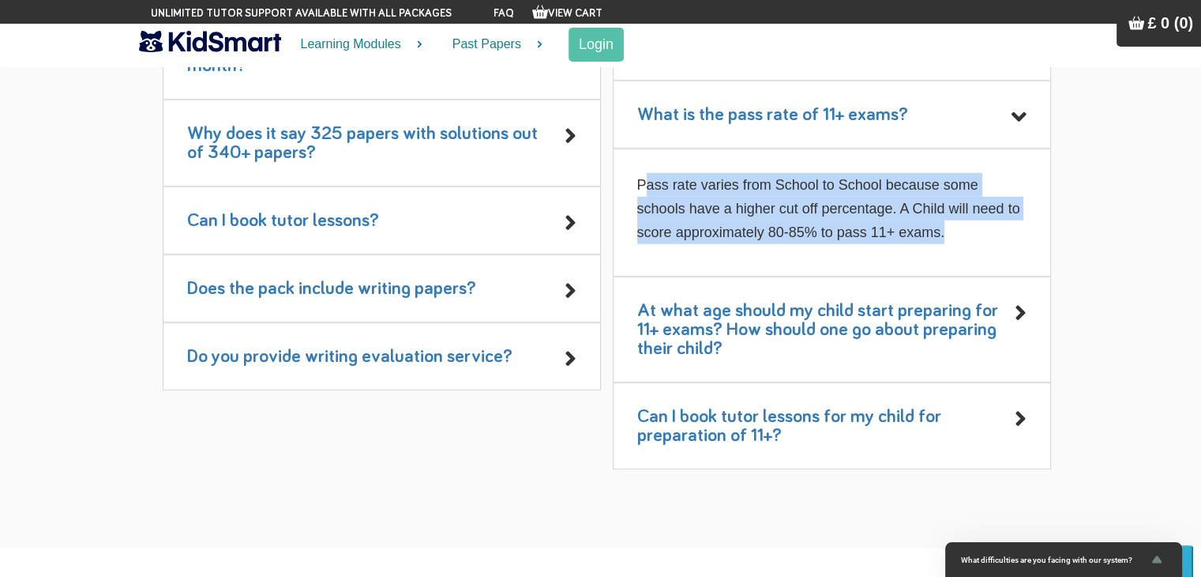
drag, startPoint x: 954, startPoint y: 242, endPoint x: 645, endPoint y: 185, distance: 314.8
click at [645, 185] on p "Pass rate varies from School to School because some schools have a higher cut o…" at bounding box center [831, 208] width 389 height 71
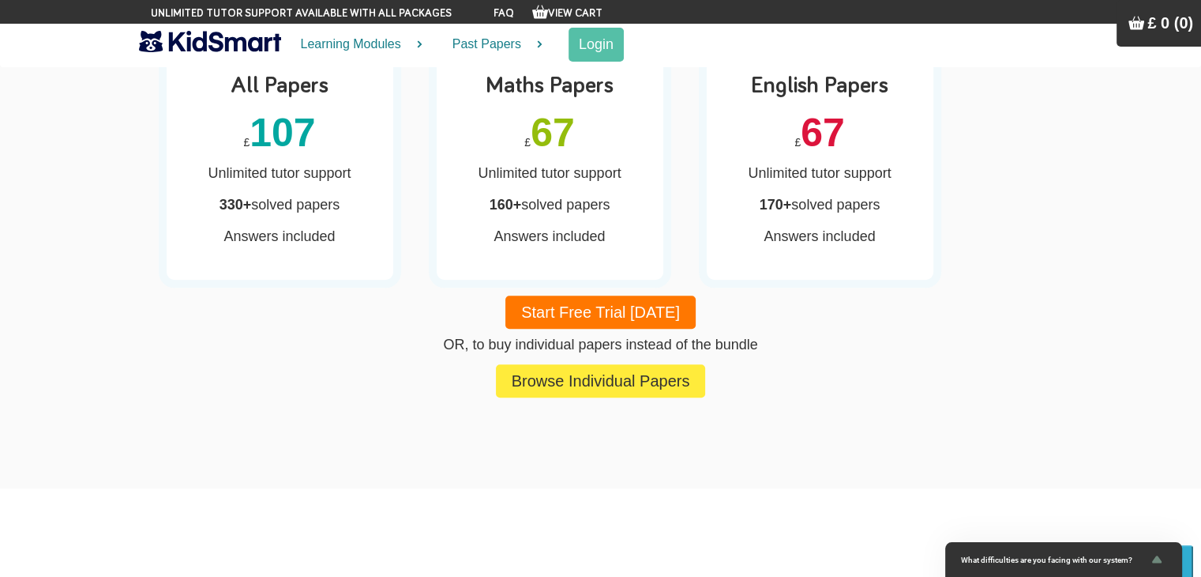
scroll to position [1501, 0]
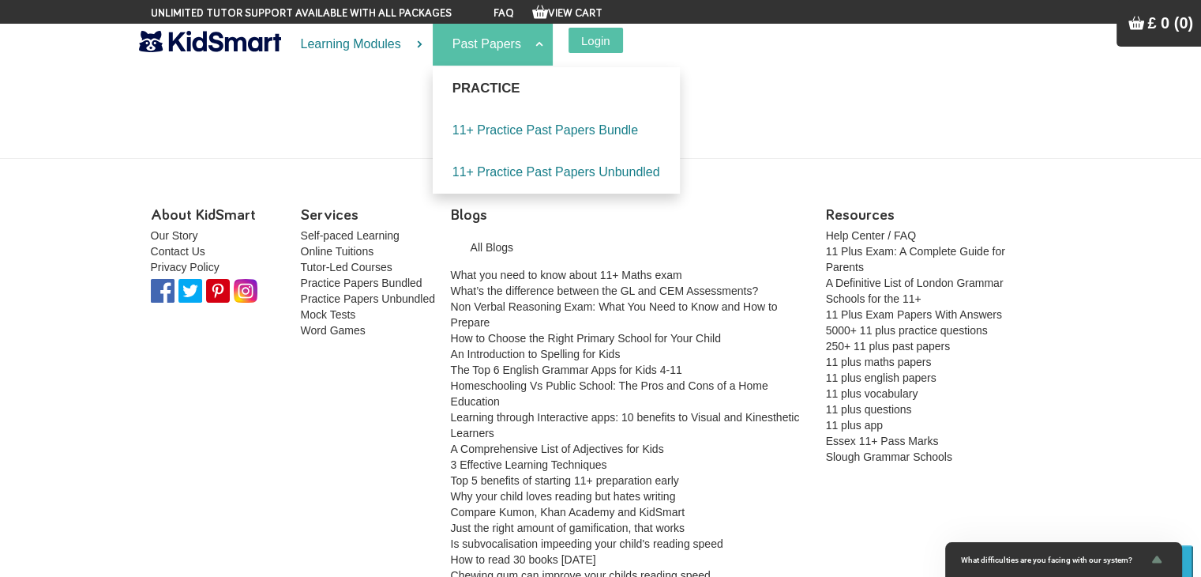
click at [489, 40] on link "Past Papers" at bounding box center [493, 45] width 120 height 42
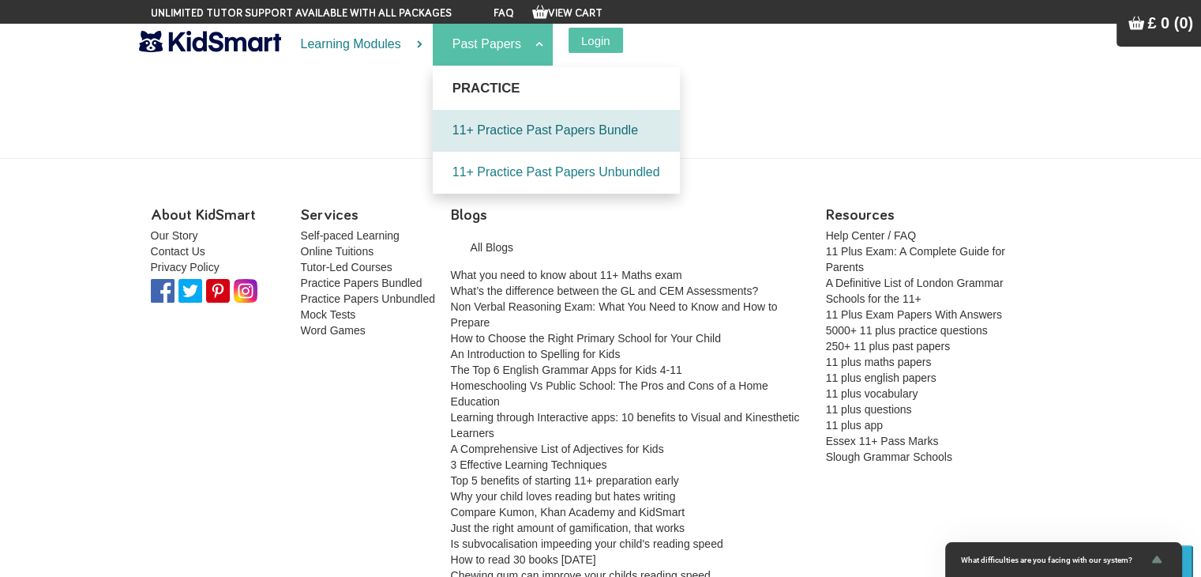
click at [553, 136] on link "11+ Practice Past Papers Bundle" at bounding box center [556, 131] width 247 height 42
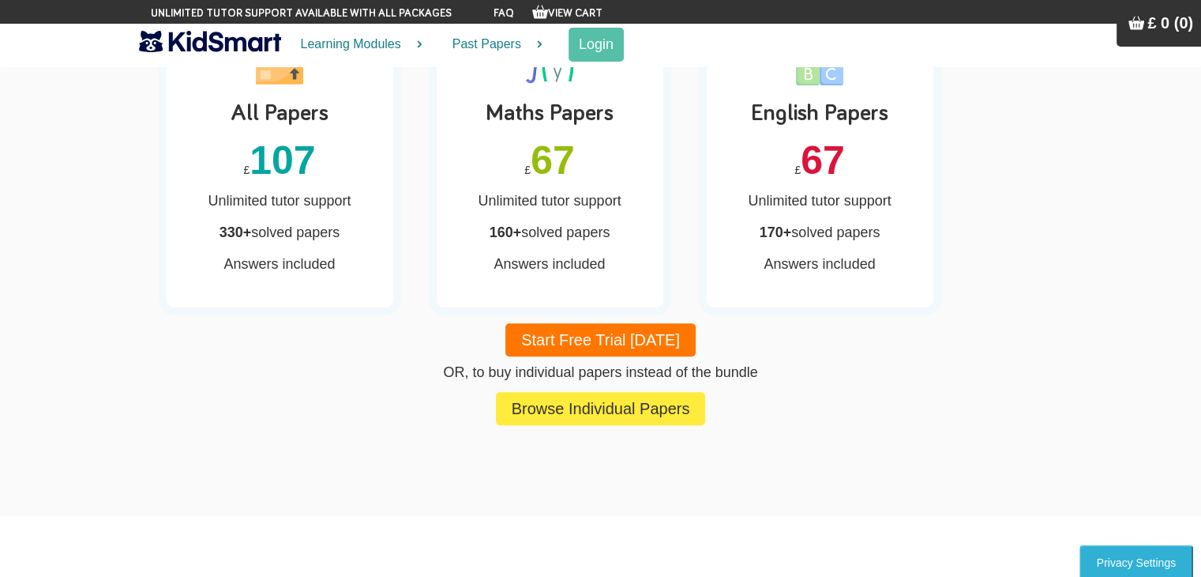
scroll to position [1659, 0]
